Goal: Task Accomplishment & Management: Complete application form

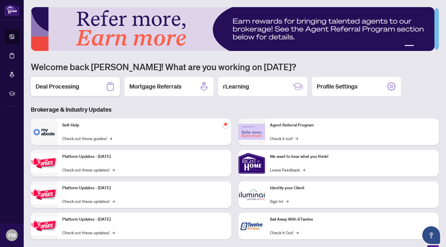
click at [69, 86] on h2 "Deal Processing" at bounding box center [58, 86] width 44 height 8
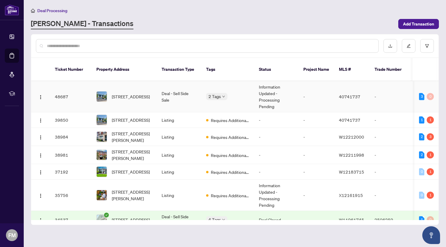
click at [173, 85] on td "Deal - Sell Side Sale" at bounding box center [179, 96] width 45 height 31
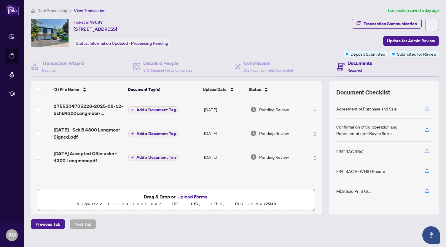
click at [425, 28] on button "button" at bounding box center [432, 25] width 14 height 12
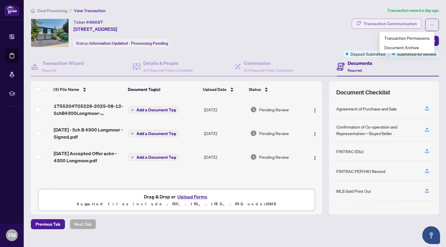
click at [370, 24] on div "Transaction Communication" at bounding box center [390, 23] width 53 height 9
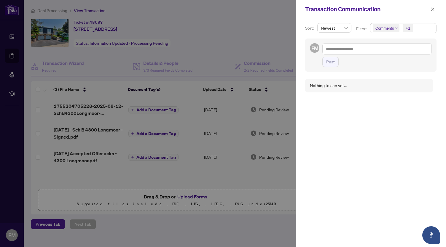
click at [238, 36] on div at bounding box center [223, 123] width 446 height 247
click at [115, 178] on div at bounding box center [223, 123] width 446 height 247
click at [282, 22] on div at bounding box center [223, 123] width 446 height 247
click at [433, 8] on icon "close" at bounding box center [433, 9] width 4 height 4
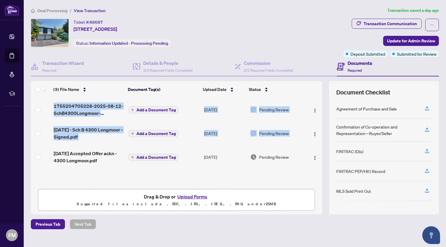
drag, startPoint x: 315, startPoint y: 137, endPoint x: 313, endPoint y: 149, distance: 12.0
click at [313, 149] on tbody "1755204705228-2025-08-12-SchB4300Longmoor-Signed.pdf Add a Document Tag [DATE] …" at bounding box center [176, 133] width 291 height 71
click at [268, 180] on div "(3) File Name Document Tag(s) Upload Date Status 1755204705228-2025-08-12-SchB4…" at bounding box center [176, 148] width 291 height 134
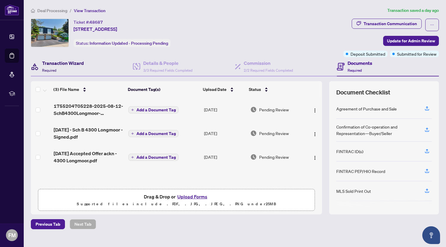
click at [76, 63] on h4 "Transaction Wizard" at bounding box center [63, 63] width 42 height 7
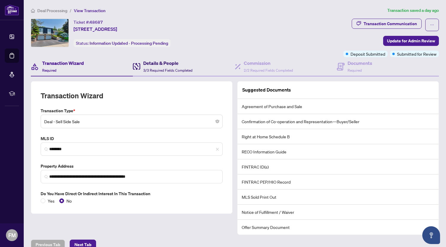
click at [166, 60] on h4 "Details & People" at bounding box center [167, 63] width 49 height 7
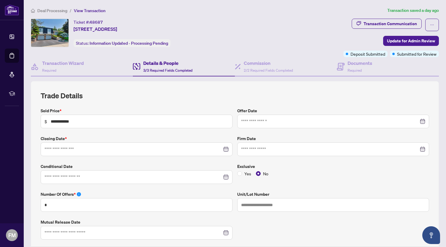
type input "**********"
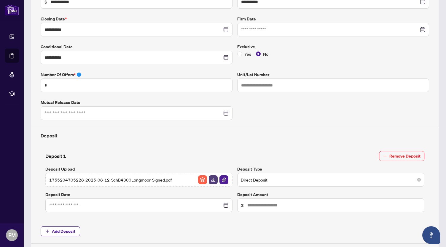
scroll to position [163, 0]
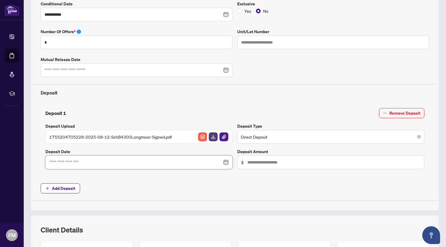
click at [90, 159] on input at bounding box center [135, 162] width 173 height 7
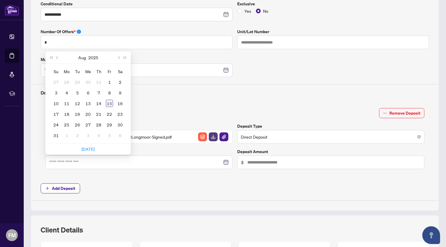
click at [191, 190] on span "Add Deposit" at bounding box center [235, 189] width 389 height 10
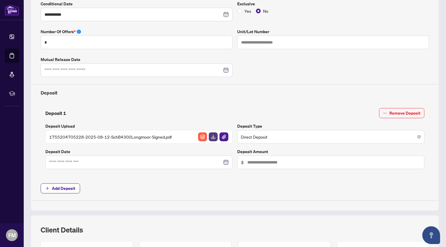
click at [224, 160] on div at bounding box center [139, 162] width 180 height 7
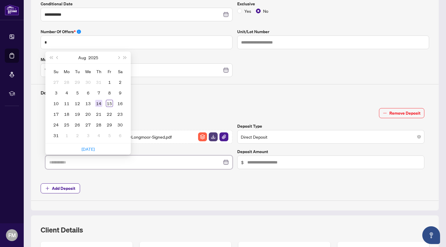
type input "**********"
click at [101, 103] on div "14" at bounding box center [98, 103] width 7 height 7
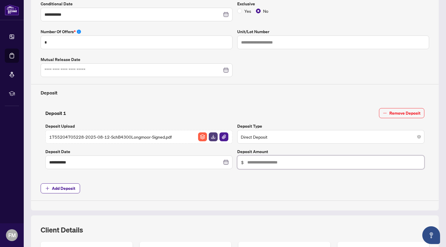
click at [259, 161] on input "text" at bounding box center [333, 162] width 173 height 7
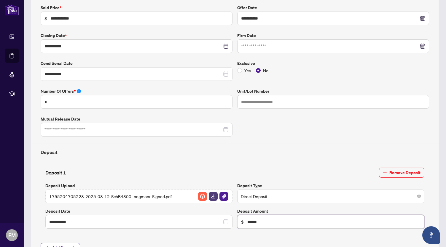
scroll to position [0, 0]
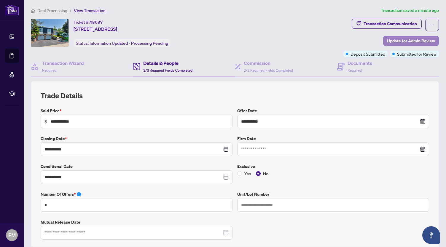
type input "******"
click at [413, 43] on span "Update for Admin Review" at bounding box center [411, 40] width 48 height 9
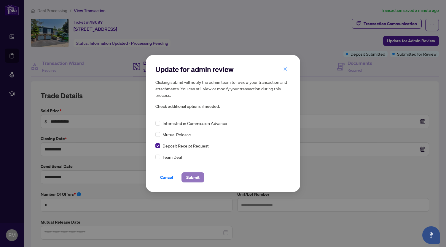
click at [193, 174] on span "Submit" at bounding box center [192, 177] width 13 height 9
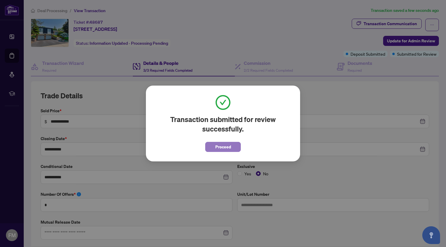
click at [224, 145] on span "Proceed" at bounding box center [223, 146] width 16 height 9
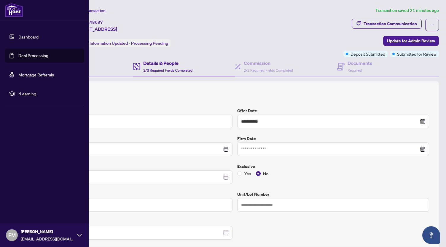
click at [14, 11] on img at bounding box center [14, 10] width 18 height 14
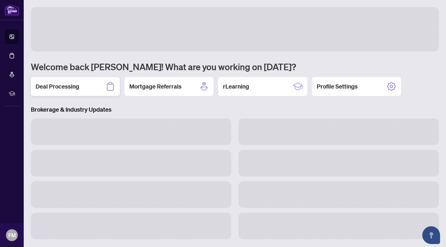
click at [72, 88] on h2 "Deal Processing" at bounding box center [58, 86] width 44 height 8
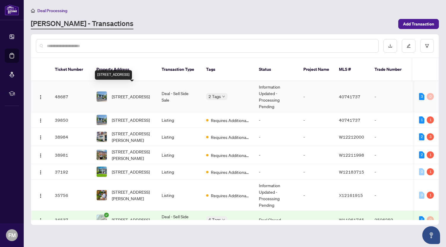
click at [145, 93] on span "[STREET_ADDRESS]" at bounding box center [131, 96] width 38 height 7
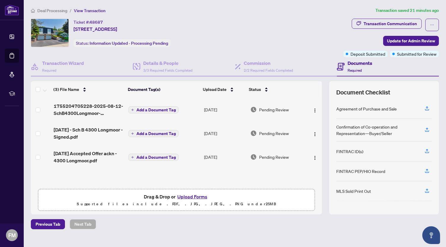
click at [197, 197] on button "Upload Forms" at bounding box center [193, 197] width 34 height 8
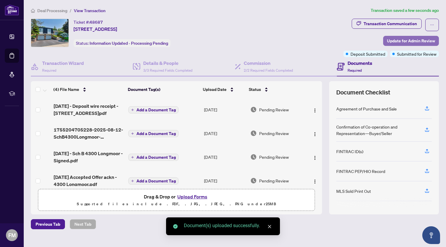
click at [420, 40] on span "Update for Admin Review" at bounding box center [411, 40] width 48 height 9
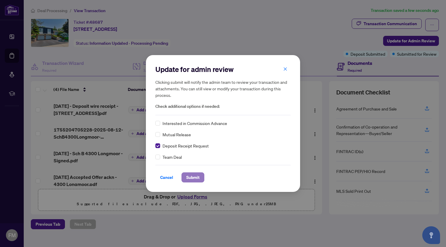
click at [194, 177] on span "Submit" at bounding box center [192, 177] width 13 height 9
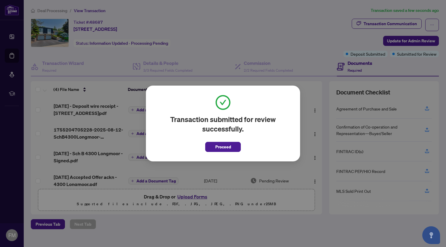
click at [155, 66] on div "Transaction submitted for review successfully. Proceed Cancel OK" at bounding box center [223, 123] width 446 height 247
click at [227, 143] on span "Proceed" at bounding box center [223, 146] width 16 height 9
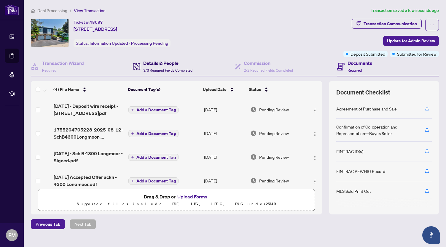
click at [148, 61] on h4 "Details & People" at bounding box center [167, 63] width 49 height 7
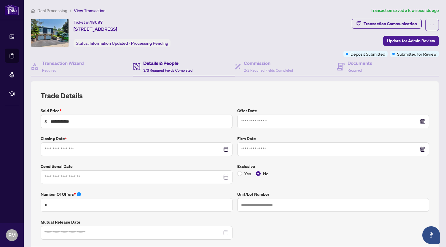
type input "**********"
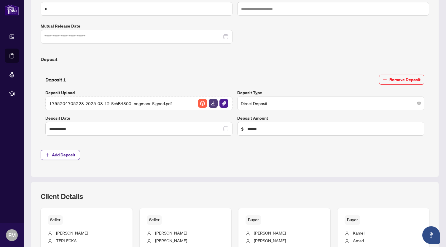
scroll to position [157, 0]
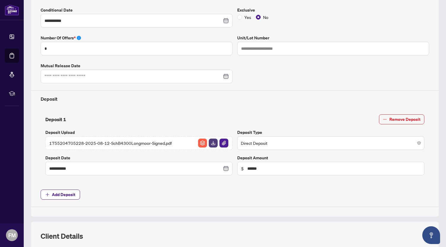
click at [160, 140] on span "1755204705228-2025-08-12-SchB4300Longmoor-Signed.pdf" at bounding box center [110, 143] width 123 height 7
